Goal: Task Accomplishment & Management: Manage account settings

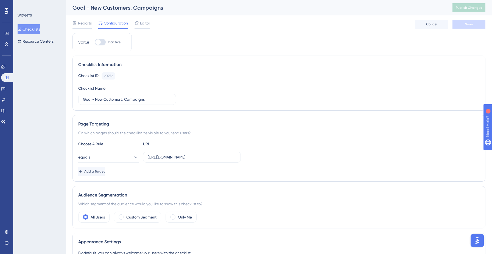
click at [32, 30] on button "Checklists" at bounding box center [29, 29] width 23 height 10
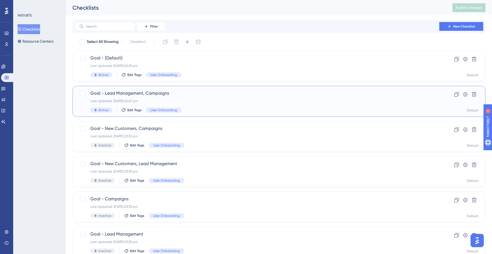
click at [191, 94] on span "Goal - Lead Management, Campaigns" at bounding box center [257, 93] width 334 height 7
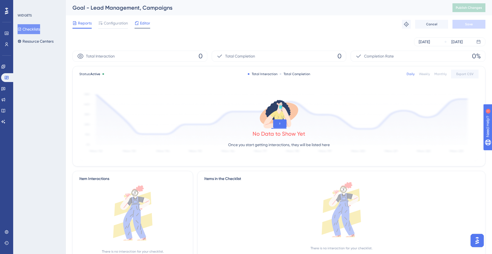
click at [147, 24] on span "Editor" at bounding box center [145, 23] width 10 height 7
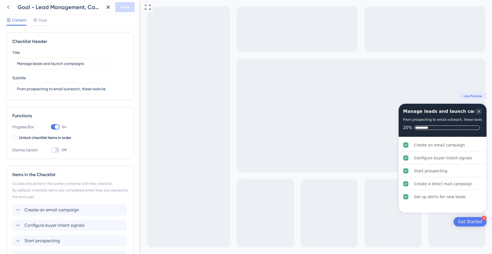
click at [6, 9] on icon at bounding box center [8, 7] width 7 height 7
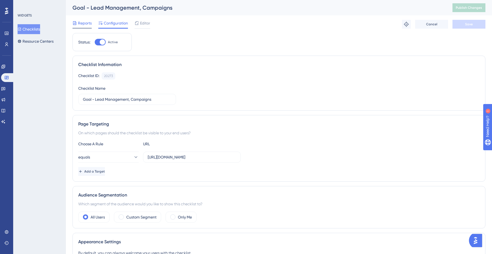
click at [87, 24] on span "Reports" at bounding box center [85, 23] width 14 height 7
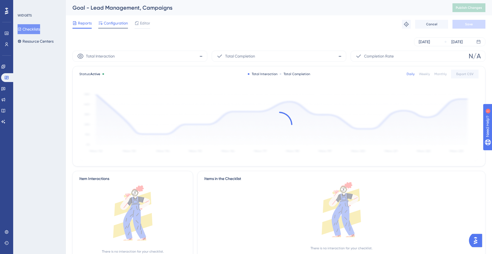
click at [108, 25] on span "Configuration" at bounding box center [116, 23] width 24 height 7
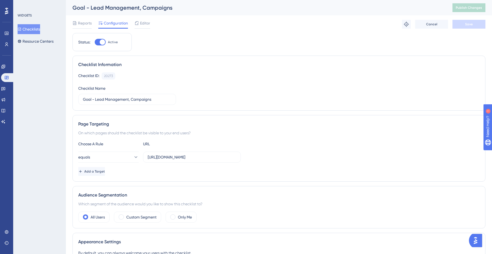
click at [104, 42] on div at bounding box center [102, 41] width 5 height 5
click at [95, 42] on input "Active" at bounding box center [95, 42] width 0 height 0
checkbox input "false"
click at [465, 25] on span "Save" at bounding box center [469, 24] width 8 height 4
click at [469, 9] on span "Publish Changes" at bounding box center [469, 7] width 26 height 4
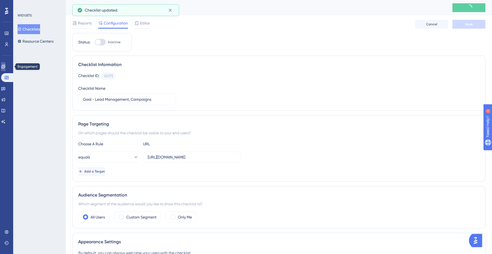
click at [5, 68] on icon at bounding box center [3, 66] width 4 height 4
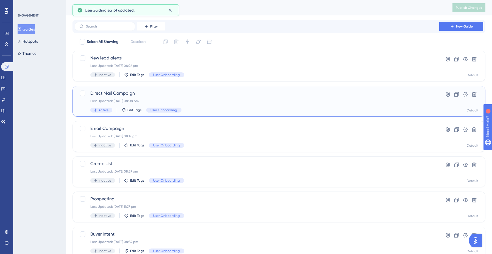
click at [106, 91] on span "Direct Mail Campaign" at bounding box center [257, 93] width 334 height 7
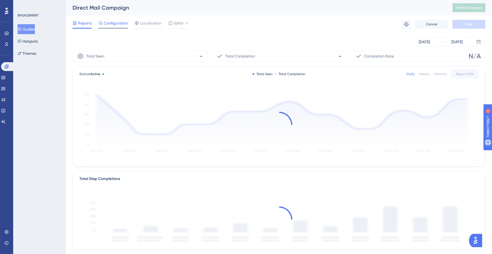
click at [111, 24] on span "Configuration" at bounding box center [116, 23] width 24 height 7
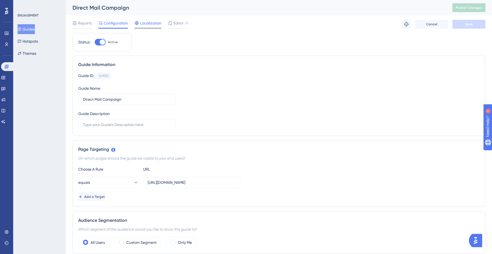
click at [151, 24] on span "Localization" at bounding box center [150, 23] width 21 height 7
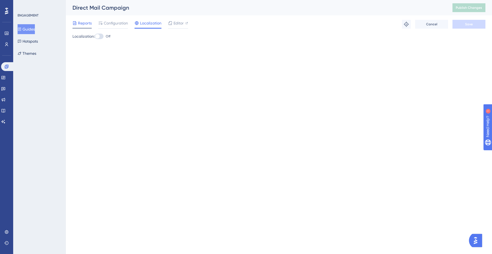
click at [89, 24] on span "Reports" at bounding box center [85, 23] width 14 height 7
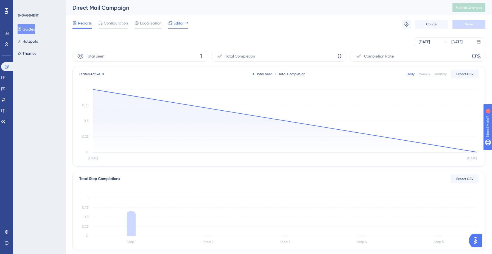
click at [176, 24] on span "Editor" at bounding box center [179, 23] width 10 height 7
click at [5, 77] on icon at bounding box center [3, 77] width 4 height 4
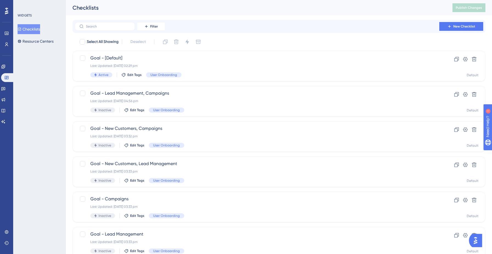
click at [38, 30] on button "Checklists" at bounding box center [29, 29] width 23 height 10
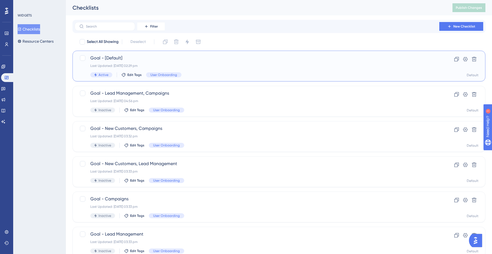
click at [114, 59] on span "Goal - [Default]" at bounding box center [257, 58] width 334 height 7
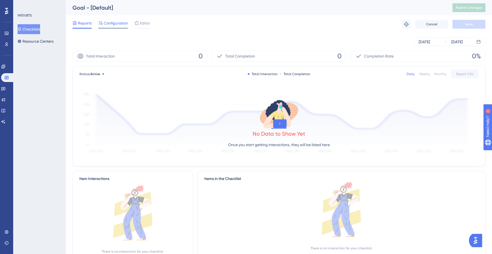
click at [110, 24] on span "Configuration" at bounding box center [116, 23] width 24 height 7
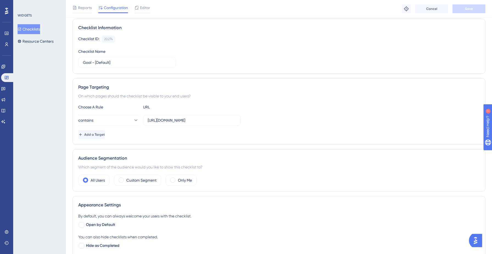
scroll to position [29, 0]
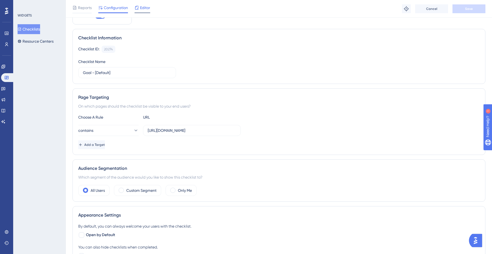
click at [145, 9] on span "Editor" at bounding box center [145, 7] width 10 height 7
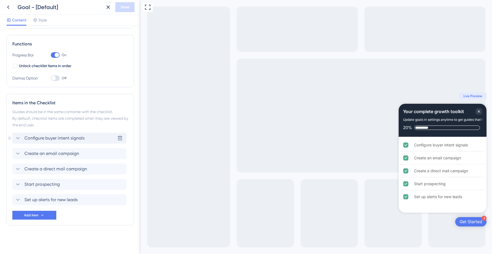
click at [66, 138] on span "Configure buyer intent signals" at bounding box center [54, 138] width 60 height 7
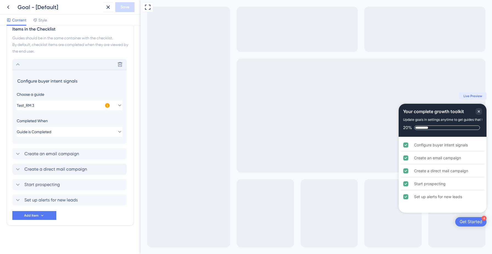
scroll to position [146, 0]
click at [51, 107] on button "Test_RM 3" at bounding box center [70, 104] width 106 height 11
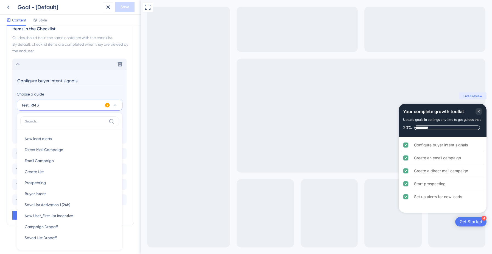
scroll to position [182, 0]
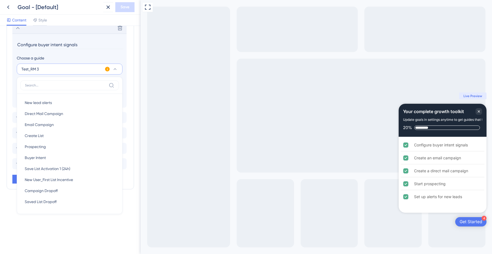
click at [76, 53] on section "Configure buyer intent signals Choose a guide Test_RM 3 New lead alerts New lea…" at bounding box center [69, 71] width 114 height 74
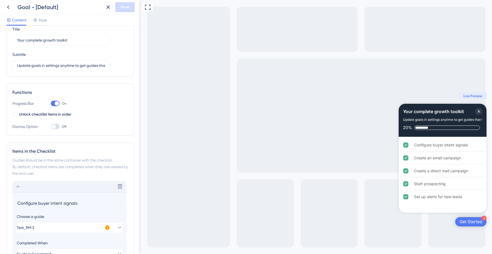
scroll to position [0, 0]
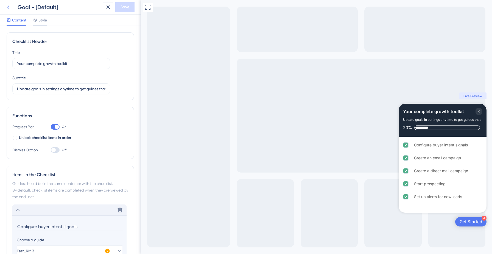
click at [8, 5] on icon at bounding box center [8, 7] width 7 height 7
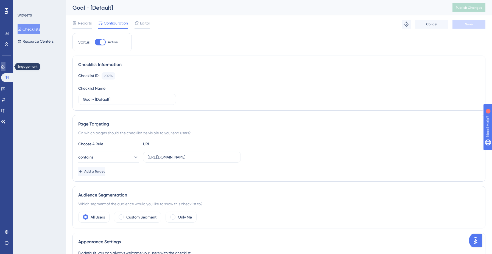
click at [5, 68] on icon at bounding box center [3, 66] width 4 height 4
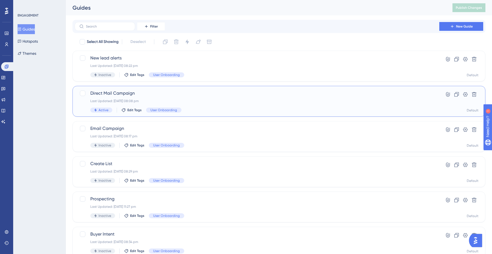
click at [125, 96] on span "Direct Mail Campaign" at bounding box center [257, 93] width 334 height 7
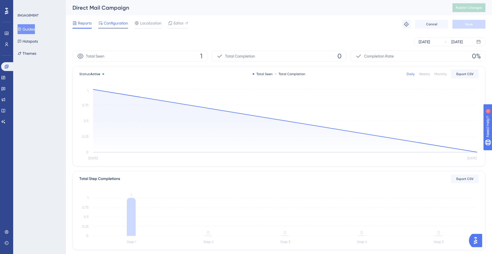
click at [116, 21] on span "Configuration" at bounding box center [116, 23] width 24 height 7
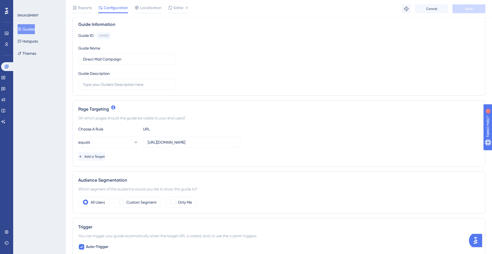
scroll to position [45, 0]
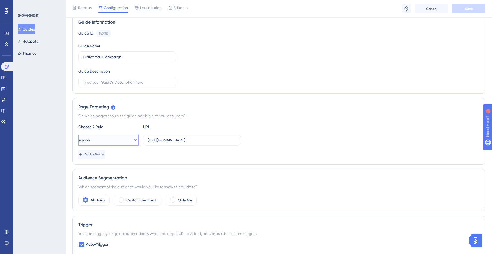
click at [134, 142] on icon at bounding box center [135, 139] width 5 height 5
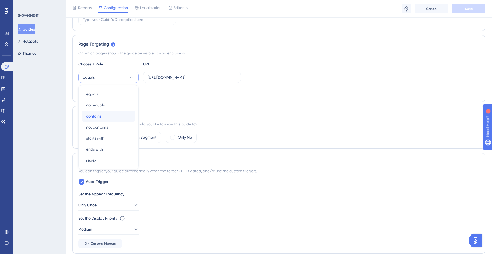
click at [106, 119] on div "contains contains" at bounding box center [108, 115] width 45 height 11
click at [184, 78] on input "[URL][DOMAIN_NAME]" at bounding box center [192, 77] width 88 height 6
paste input "direct_mail"
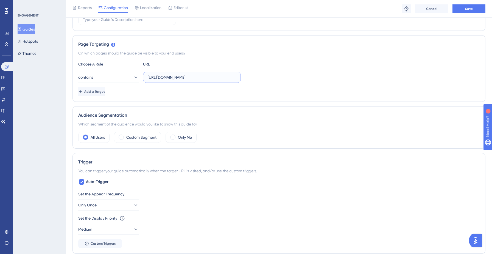
scroll to position [0, 51]
type input "[URL][DOMAIN_NAME]"
click at [282, 77] on div "contains [URL][DOMAIN_NAME]" at bounding box center [279, 77] width 402 height 11
click at [471, 12] on button "Save" at bounding box center [469, 8] width 33 height 9
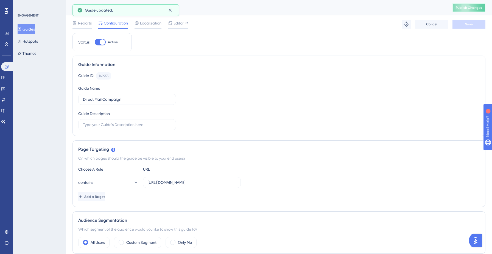
click at [474, 7] on span "Publish Changes" at bounding box center [469, 7] width 26 height 4
